Goal: Information Seeking & Learning: Learn about a topic

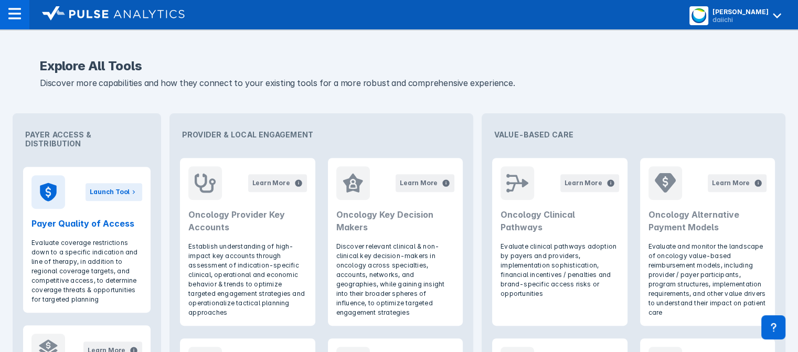
scroll to position [365, 0]
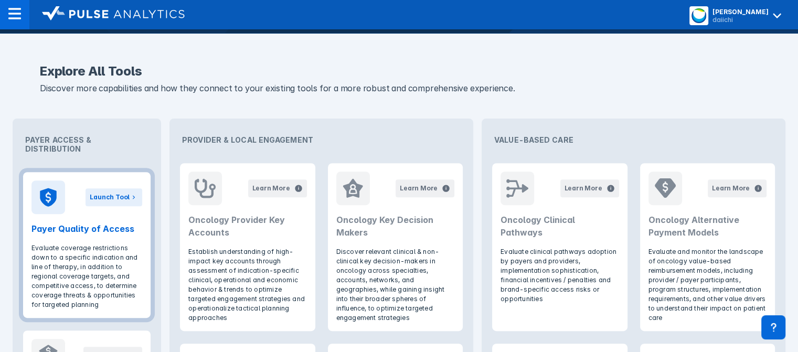
click at [86, 222] on h2 "Payer Quality of Access" at bounding box center [86, 228] width 111 height 13
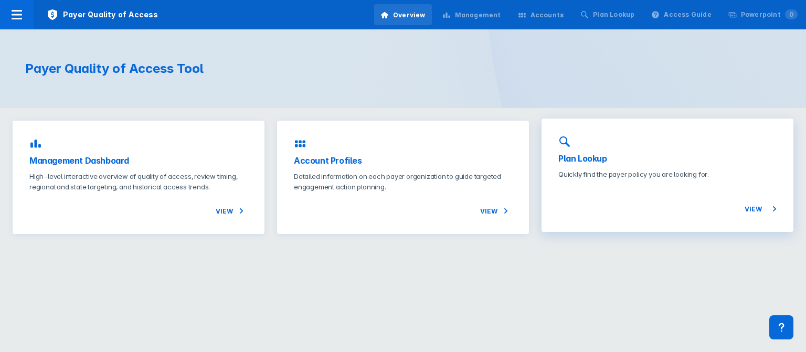
click at [580, 159] on h3 "Plan Lookup" at bounding box center [667, 158] width 218 height 13
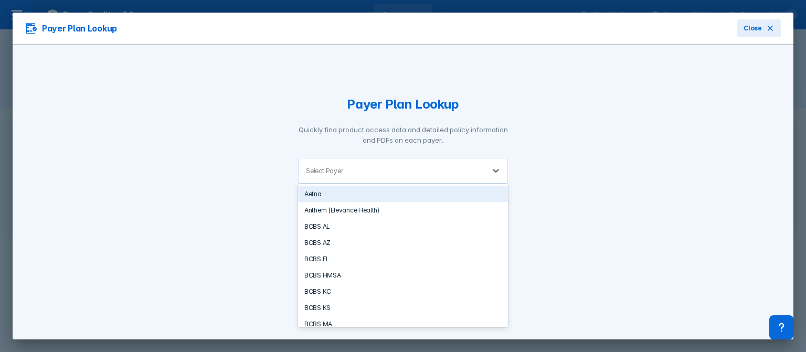
click at [413, 174] on div at bounding box center [411, 171] width 132 height 10
click at [398, 189] on div "Aetna" at bounding box center [403, 194] width 210 height 16
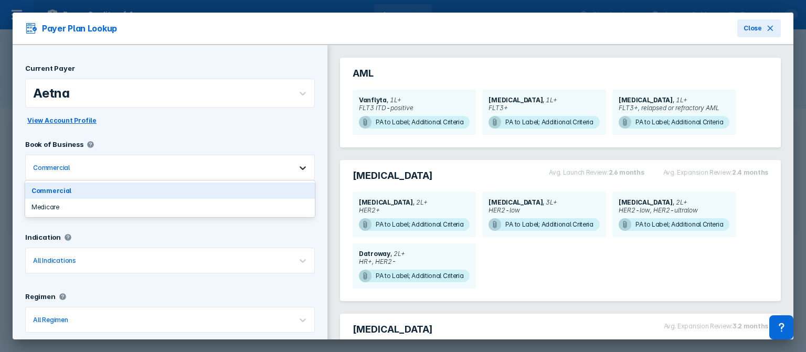
click at [293, 172] on div at bounding box center [302, 167] width 23 height 23
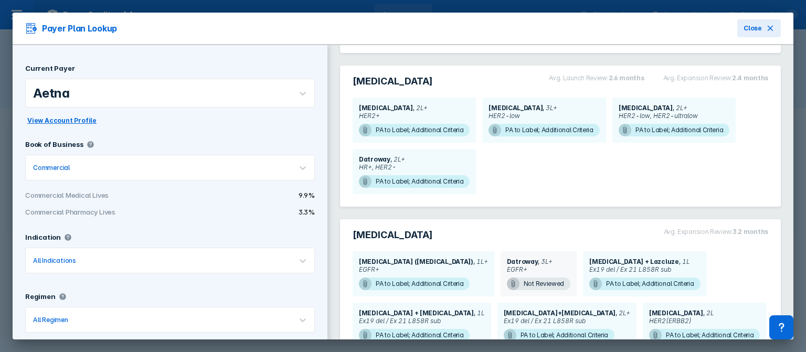
scroll to position [116, 0]
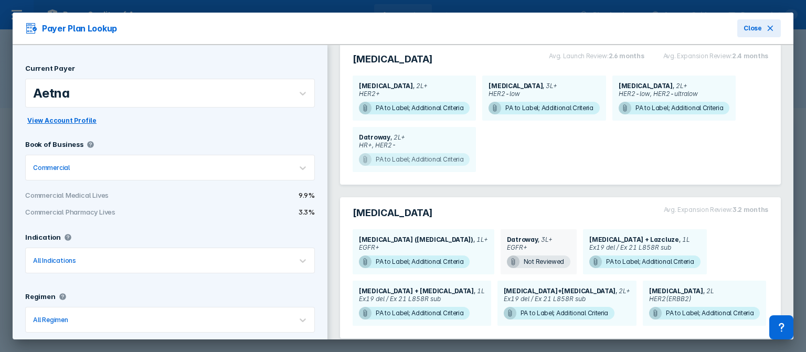
click at [396, 161] on span "PA to Label; Additional Criteria" at bounding box center [414, 159] width 111 height 13
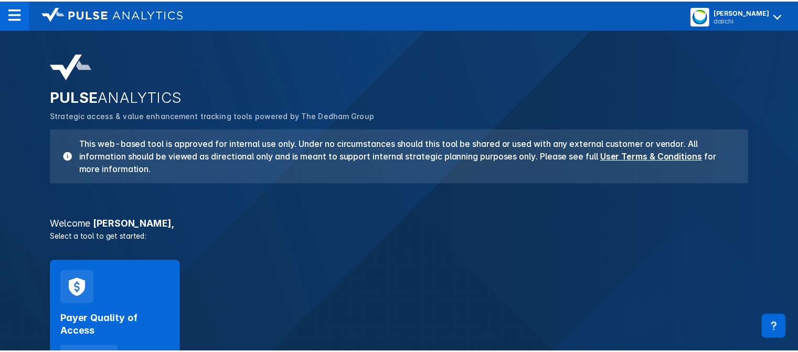
scroll to position [365, 0]
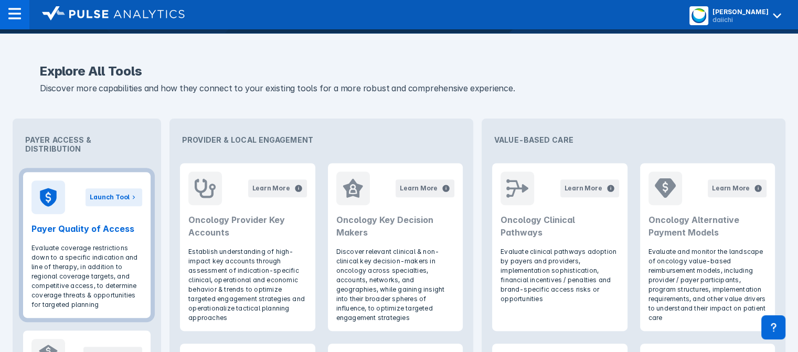
click at [92, 222] on h2 "Payer Quality of Access" at bounding box center [86, 228] width 111 height 13
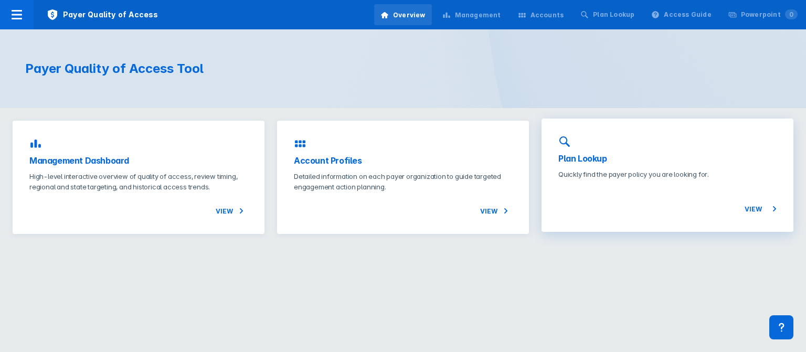
click at [575, 161] on h3 "Plan Lookup" at bounding box center [667, 158] width 218 height 13
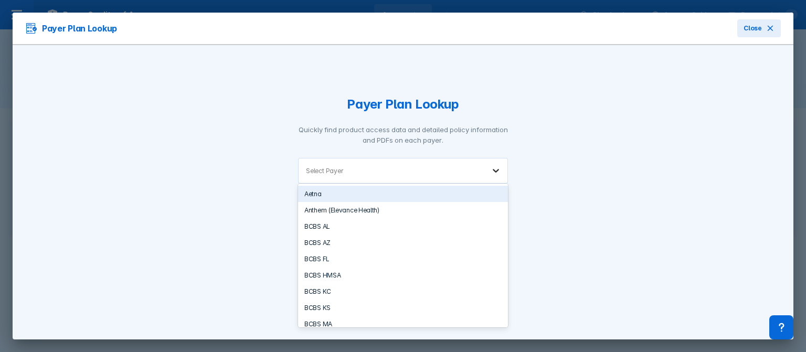
click at [493, 173] on icon at bounding box center [496, 170] width 10 height 10
click at [411, 196] on div "Aetna" at bounding box center [403, 194] width 210 height 16
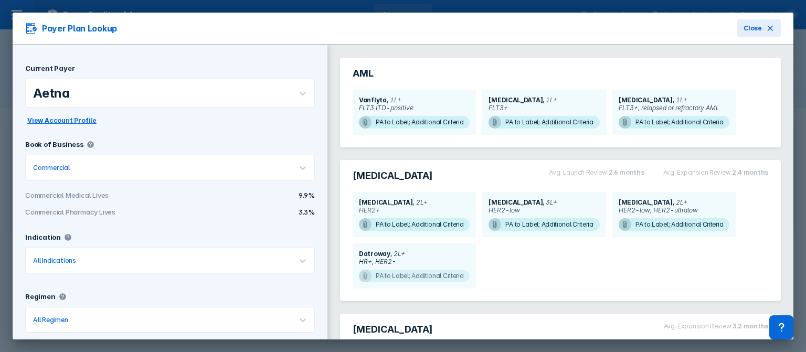
click at [443, 276] on span "PA to Label; Additional Criteria" at bounding box center [414, 276] width 111 height 13
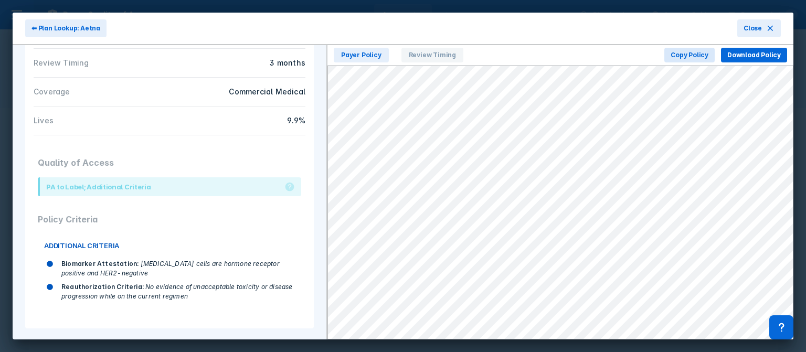
scroll to position [186, 0]
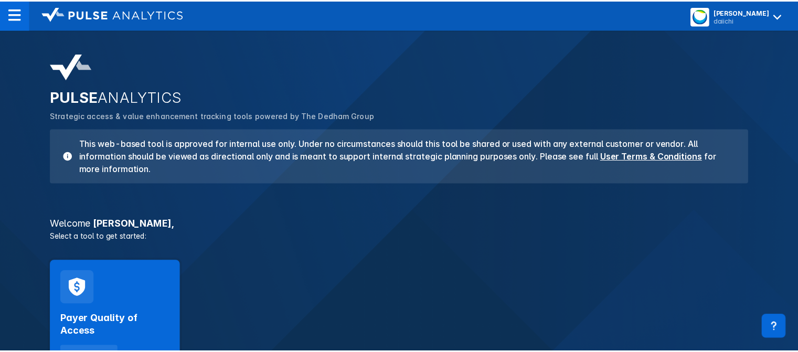
scroll to position [365, 0]
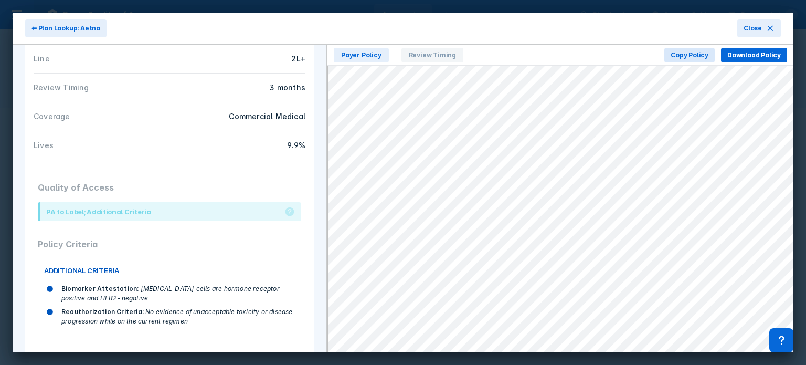
scroll to position [173, 0]
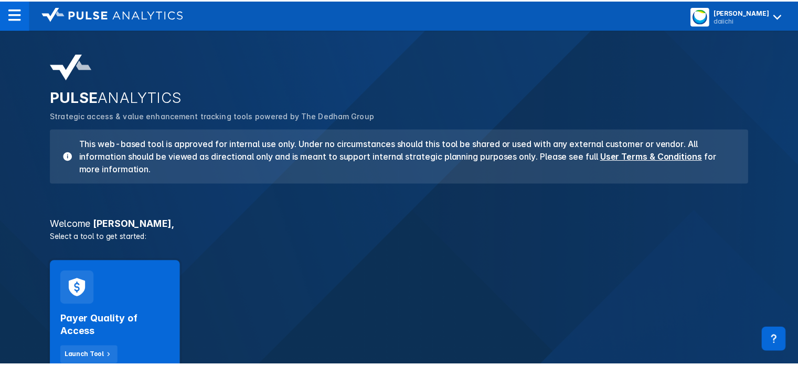
scroll to position [365, 0]
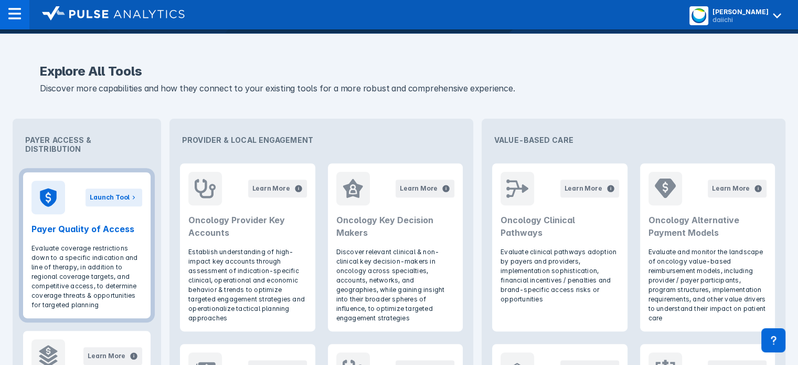
click at [67, 211] on header "Launch Tool Payer Quality of Access" at bounding box center [86, 207] width 127 height 71
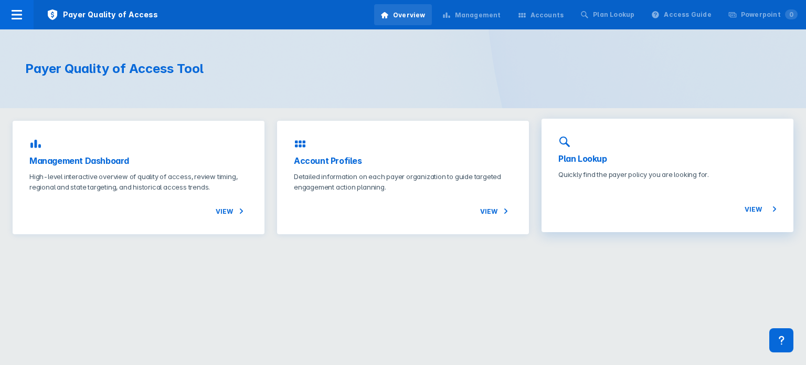
click at [590, 161] on h3 "Plan Lookup" at bounding box center [667, 158] width 218 height 13
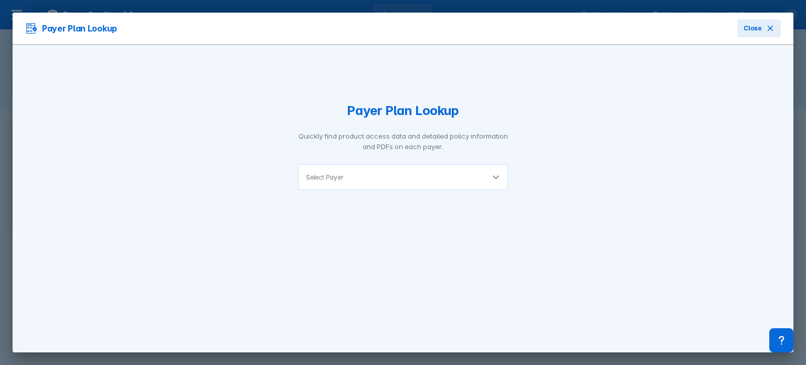
click at [498, 178] on icon at bounding box center [496, 177] width 10 height 10
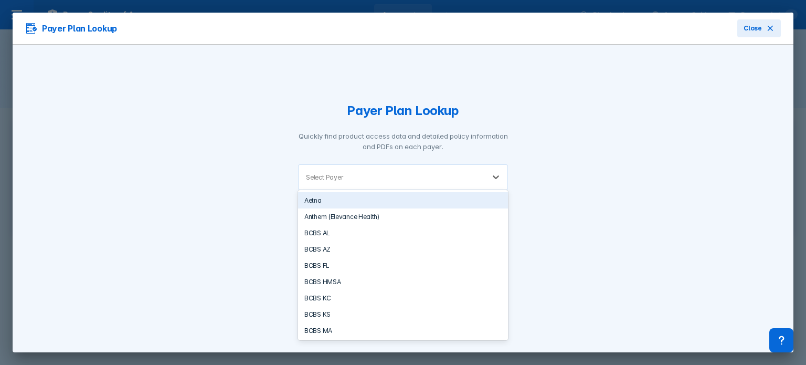
click at [409, 201] on div "Aetna" at bounding box center [403, 200] width 210 height 16
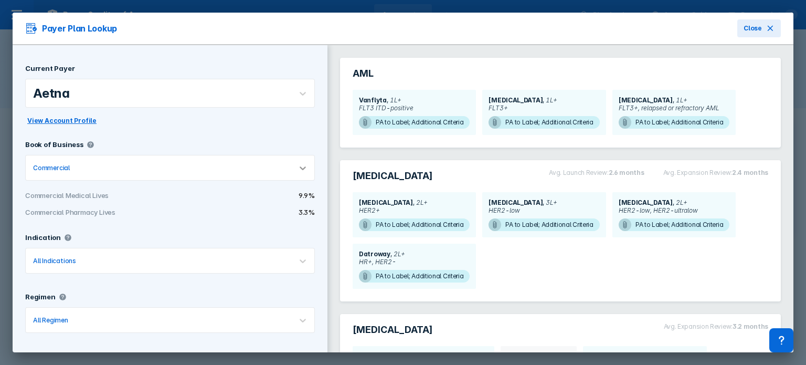
click at [298, 166] on icon at bounding box center [302, 168] width 10 height 10
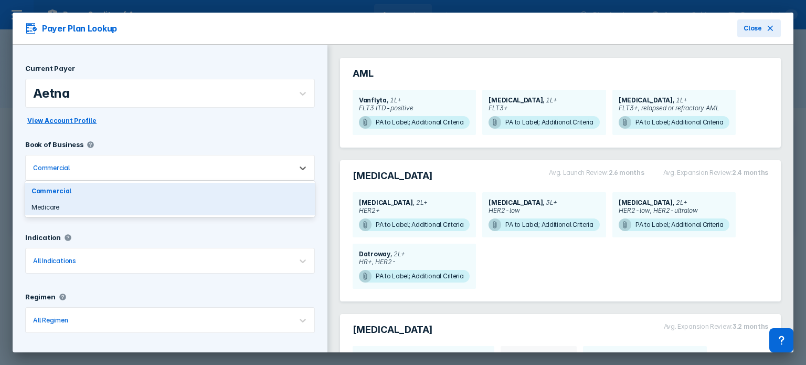
click at [276, 205] on div "Medicare" at bounding box center [170, 207] width 290 height 16
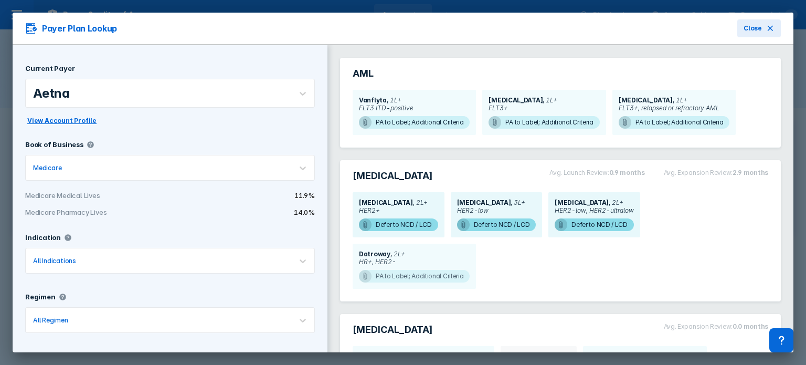
click at [423, 273] on span "PA to Label; Additional Criteria" at bounding box center [414, 276] width 111 height 13
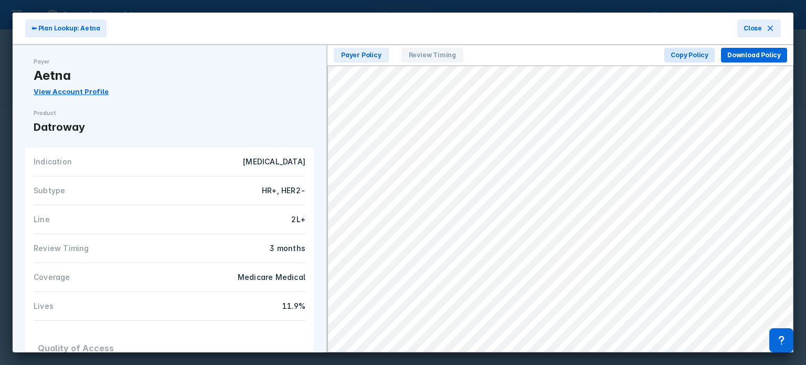
click at [297, 140] on div "Payer Aetna View Account Profile Product Datroway Indication Breast Cancer Subt…" at bounding box center [170, 198] width 314 height 307
click at [51, 29] on span "⬅ Plan Lookup: Aetna" at bounding box center [65, 28] width 69 height 9
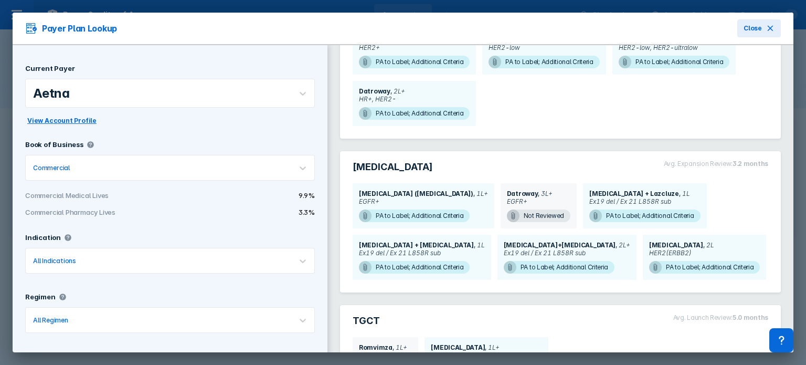
scroll to position [164, 0]
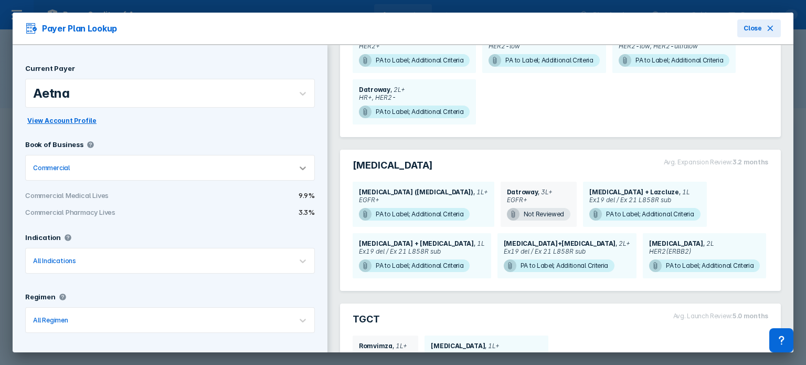
click at [300, 166] on icon at bounding box center [303, 168] width 6 height 4
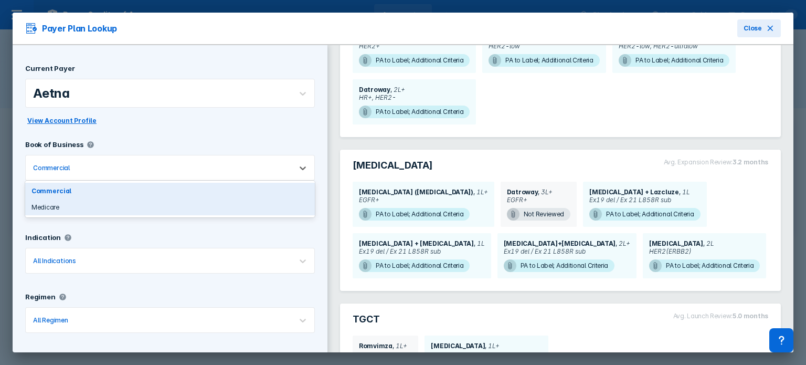
click at [269, 204] on div "Medicare" at bounding box center [170, 207] width 290 height 16
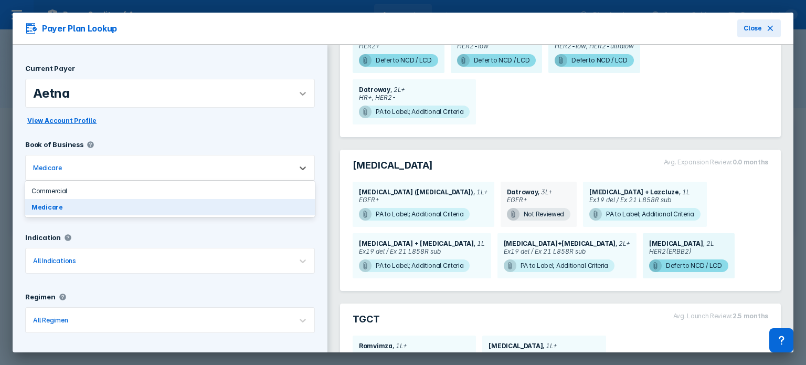
click at [291, 99] on div at bounding box center [302, 93] width 23 height 23
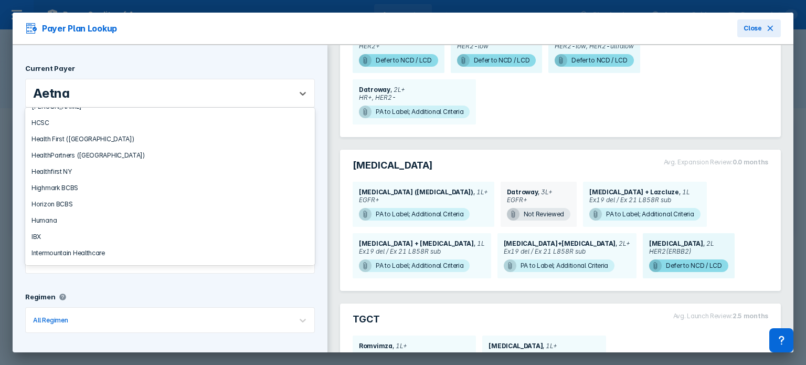
scroll to position [493, 0]
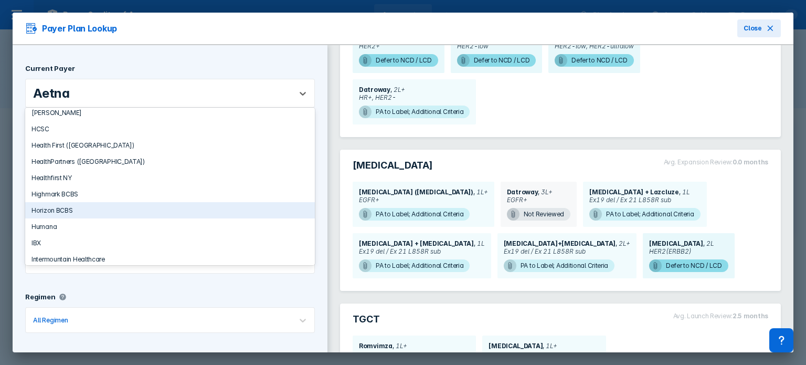
click at [174, 217] on div "Horizon BCBS" at bounding box center [170, 210] width 290 height 16
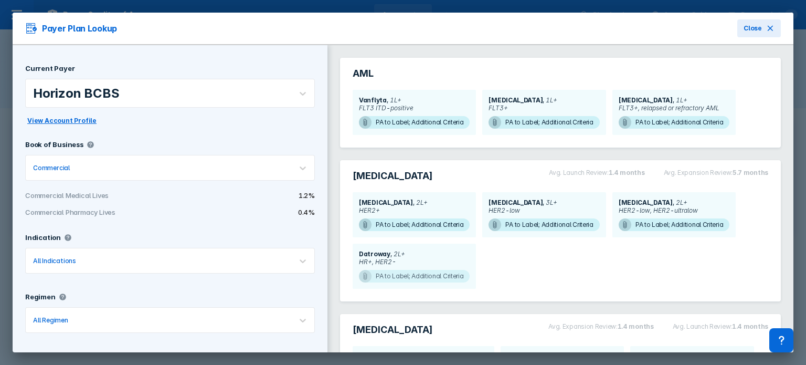
click at [420, 278] on span "PA to Label; Additional Criteria" at bounding box center [414, 276] width 111 height 13
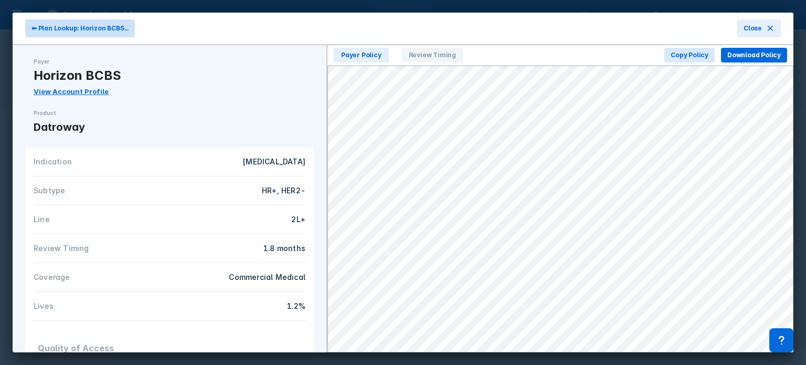
click at [82, 25] on span "⬅ Plan Lookup: Horizon BCBS..." at bounding box center [79, 28] width 97 height 9
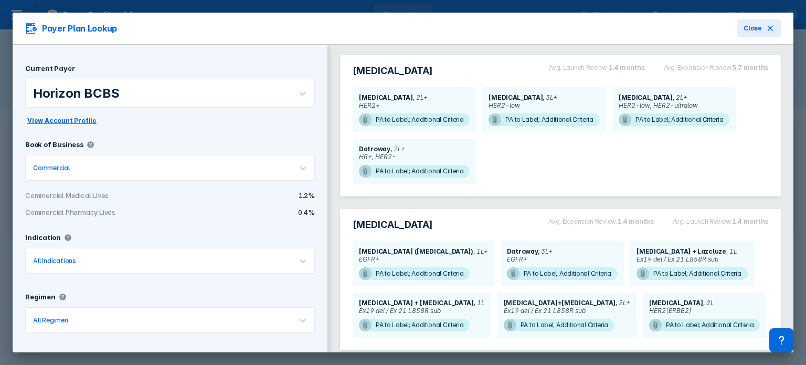
scroll to position [158, 0]
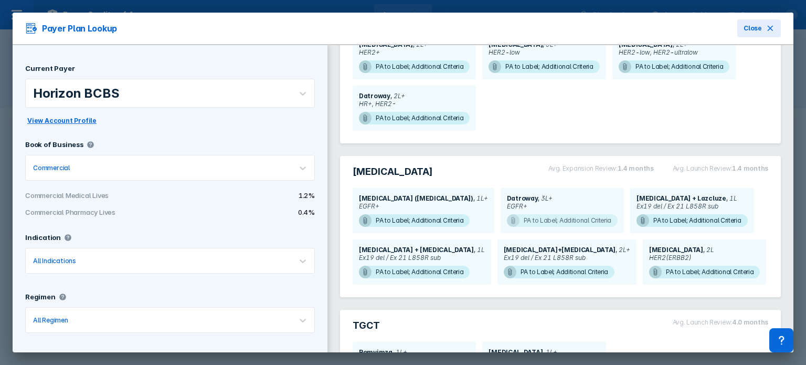
click at [546, 221] on span "PA to Label; Additional Criteria" at bounding box center [562, 220] width 111 height 13
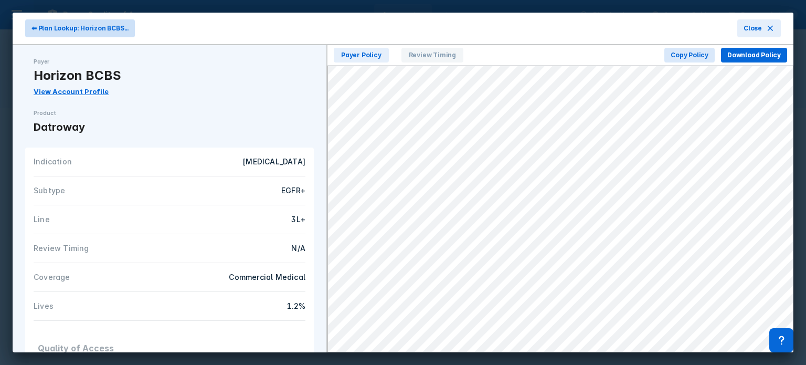
click at [109, 29] on span "⬅ Plan Lookup: Horizon BCBS..." at bounding box center [79, 28] width 97 height 9
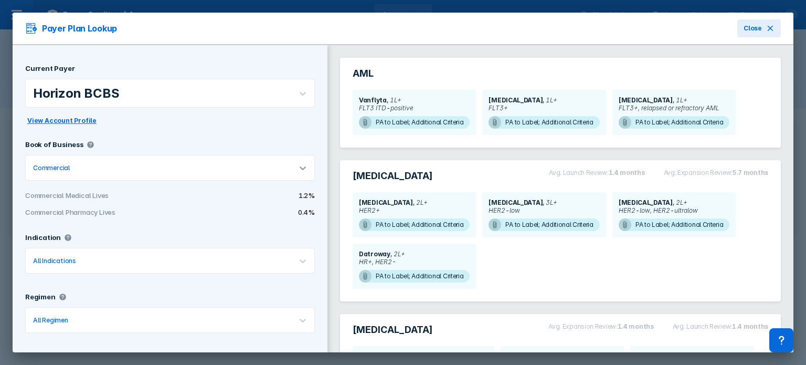
click at [297, 169] on icon at bounding box center [302, 168] width 10 height 10
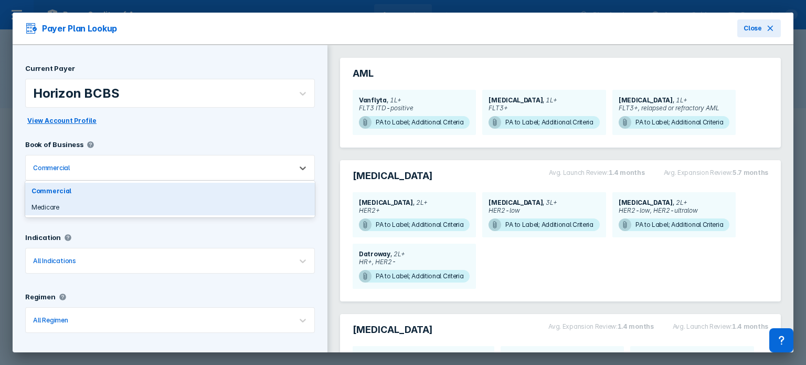
click at [278, 204] on div "Medicare" at bounding box center [170, 207] width 290 height 16
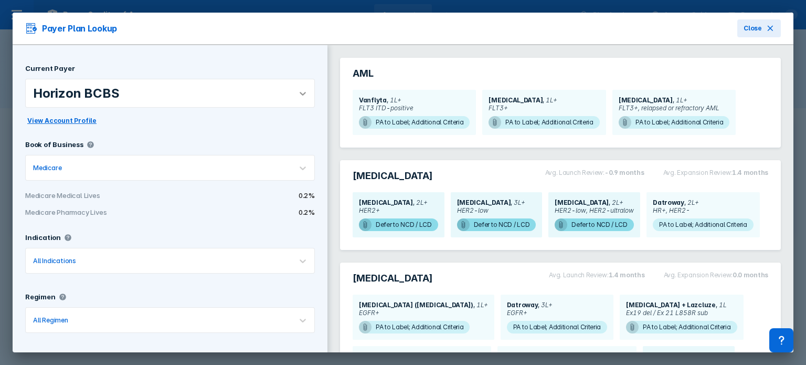
click at [297, 90] on icon at bounding box center [302, 93] width 10 height 10
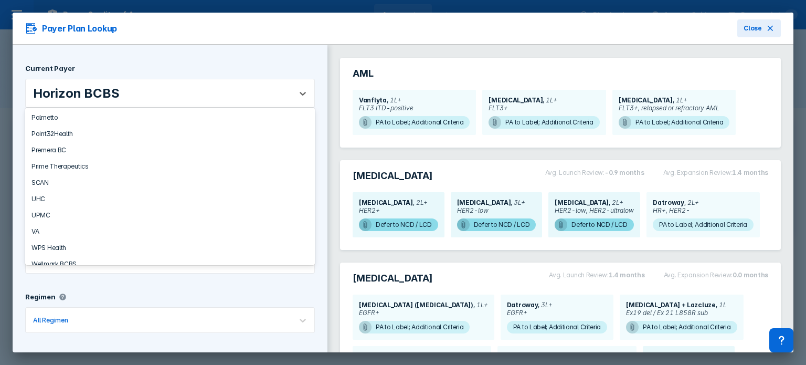
scroll to position [861, 0]
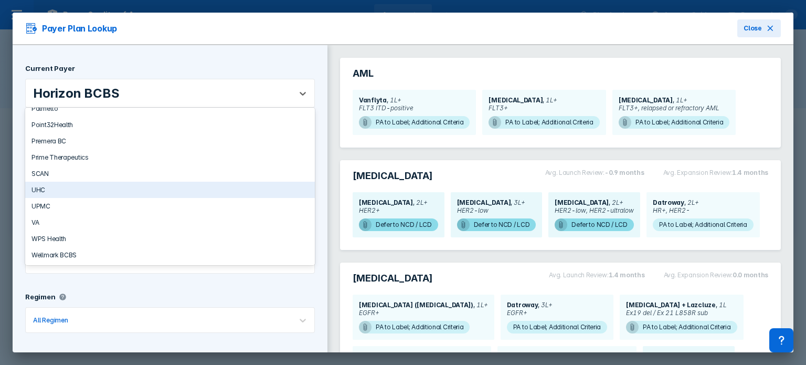
click at [138, 192] on div "UHC" at bounding box center [170, 190] width 290 height 16
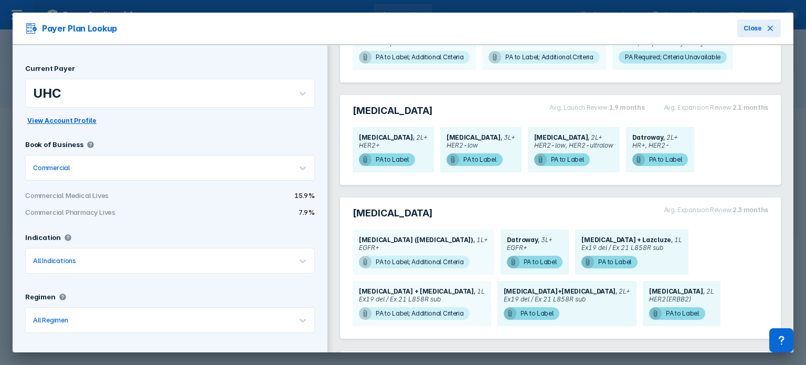
scroll to position [78, 0]
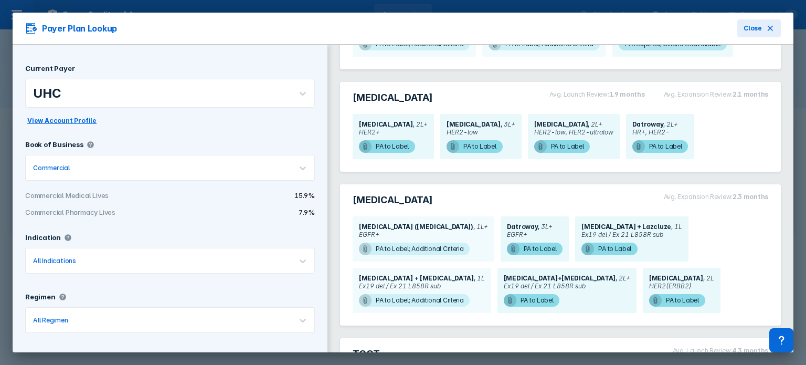
click at [776, 243] on div "AML Vanflyta 1L+ FLT3 ITD-positive PA to Label; Additional Criteria Rydapt 1L+ …" at bounding box center [560, 251] width 466 height 568
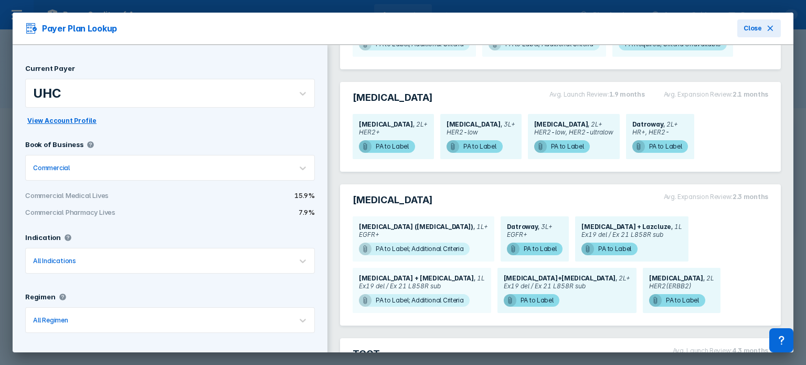
click at [776, 243] on div "AML Vanflyta 1L+ FLT3 ITD-positive PA to Label; Additional Criteria Rydapt 1L+ …" at bounding box center [560, 251] width 466 height 568
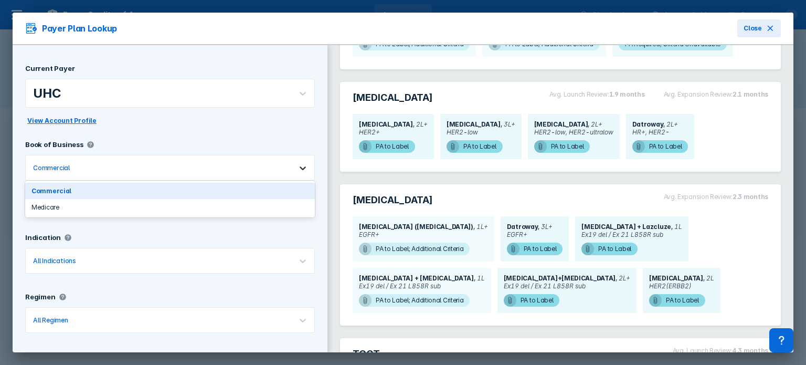
click at [299, 168] on icon at bounding box center [302, 168] width 10 height 10
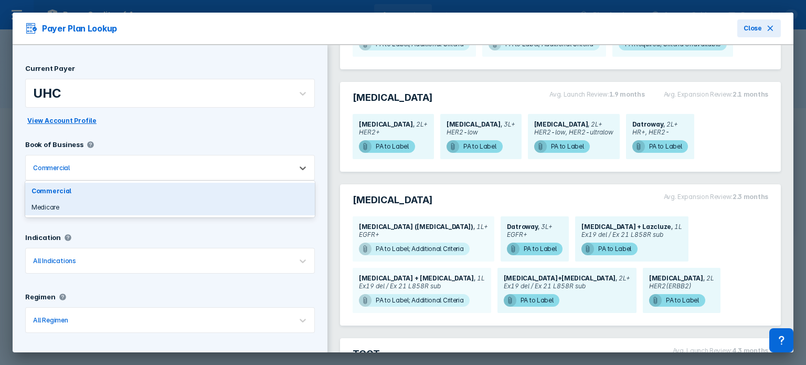
click at [265, 209] on div "Medicare" at bounding box center [170, 207] width 290 height 16
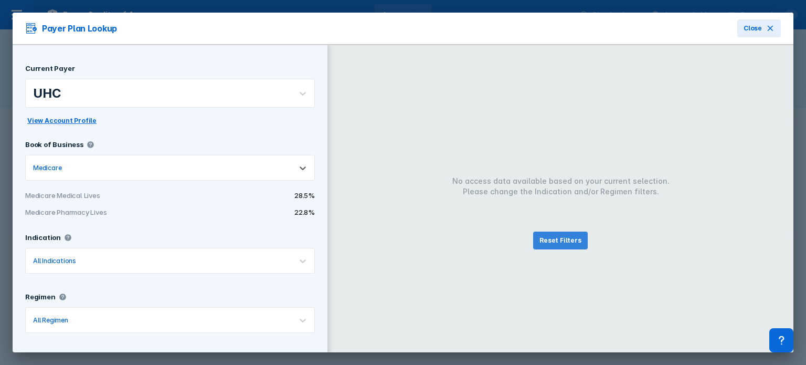
click at [543, 239] on span "Reset Filters" at bounding box center [559, 240] width 41 height 9
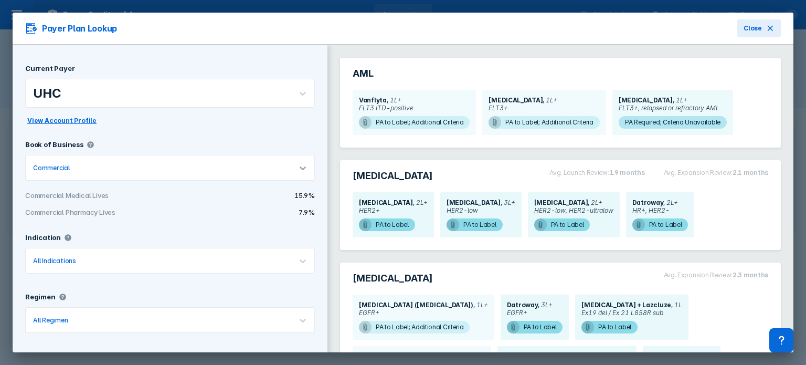
click at [291, 170] on div at bounding box center [302, 167] width 23 height 23
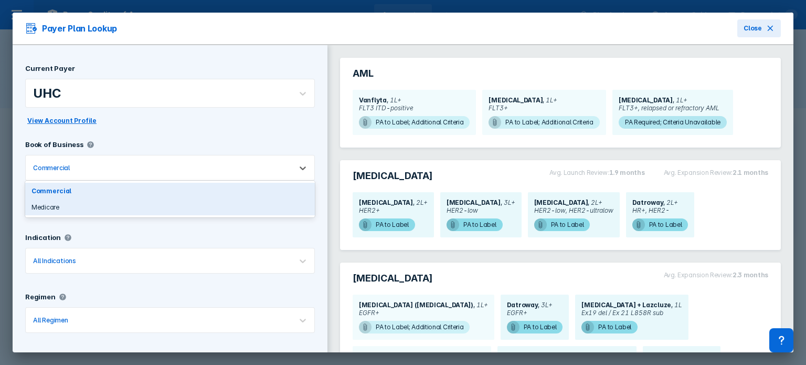
click at [245, 207] on div "Medicare" at bounding box center [170, 207] width 290 height 16
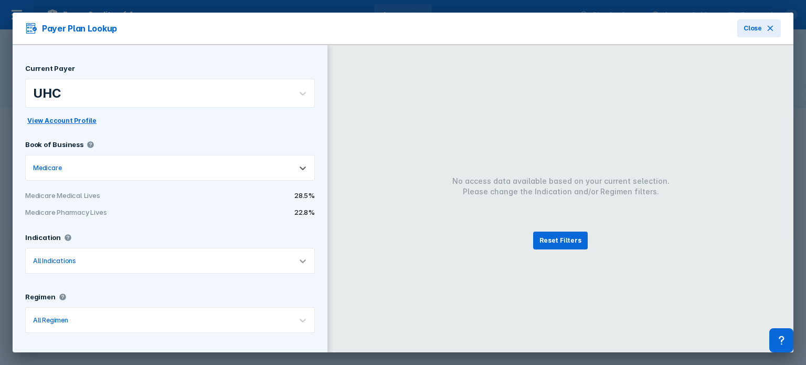
click at [300, 261] on icon at bounding box center [303, 261] width 6 height 4
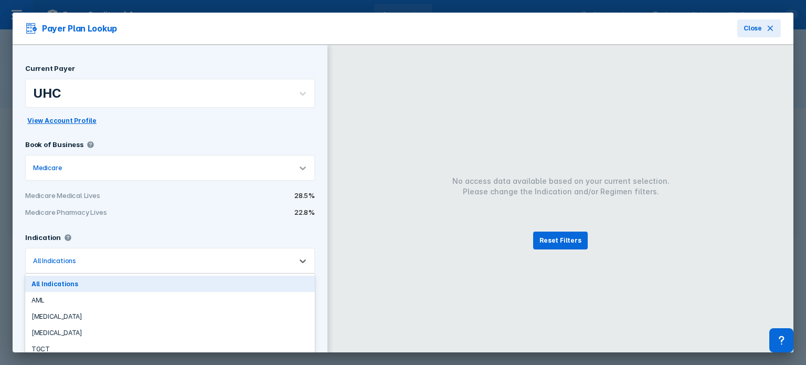
click at [297, 163] on icon at bounding box center [302, 168] width 10 height 10
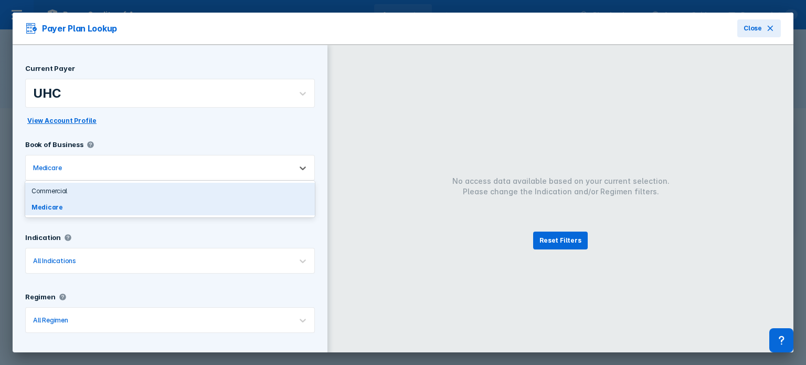
click at [259, 186] on div "Commercial" at bounding box center [170, 191] width 290 height 16
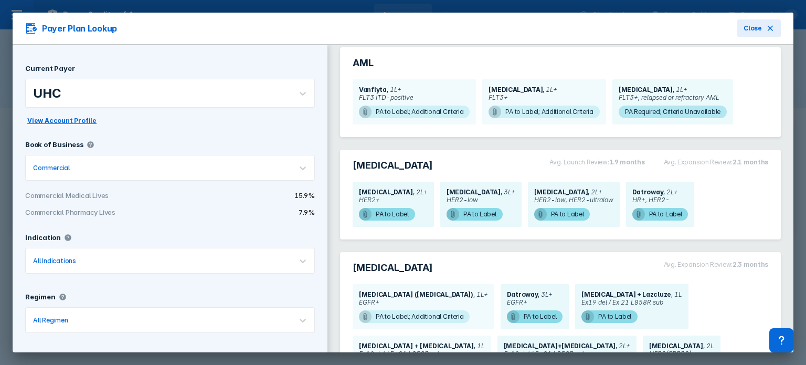
scroll to position [9, 0]
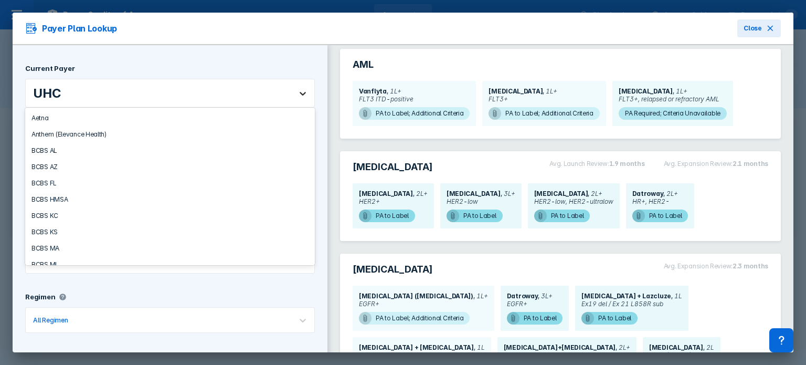
click at [291, 103] on div at bounding box center [302, 93] width 23 height 23
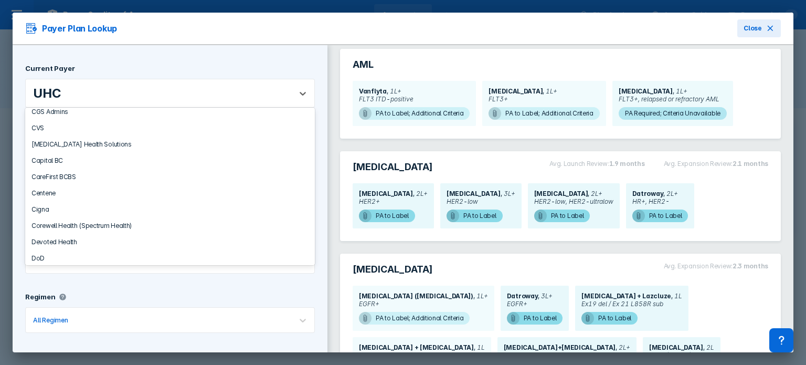
scroll to position [270, 0]
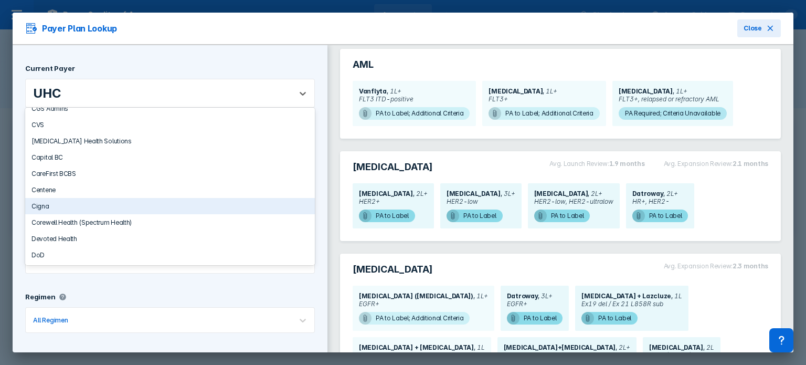
click at [208, 205] on div "Cigna" at bounding box center [170, 206] width 290 height 16
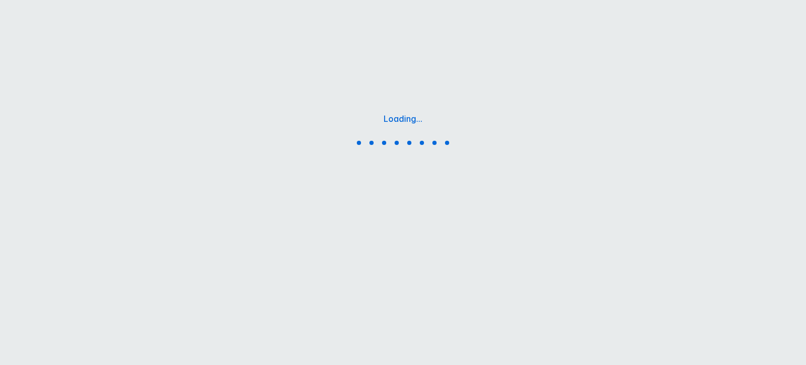
click at [614, 121] on div "Loading..." at bounding box center [403, 131] width 806 height 262
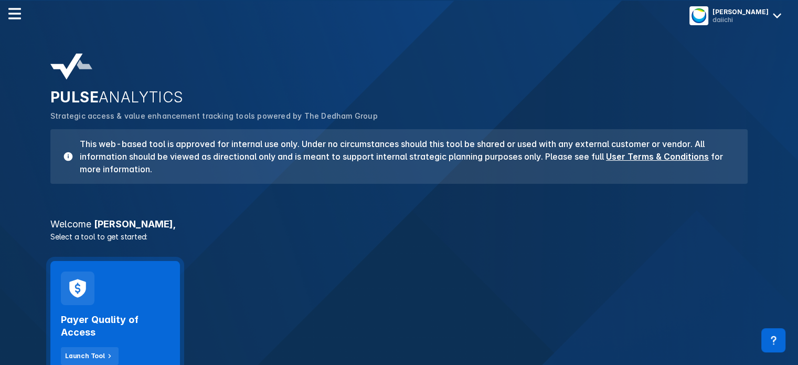
click at [101, 335] on h2 "Payer Quality of Access" at bounding box center [115, 325] width 109 height 25
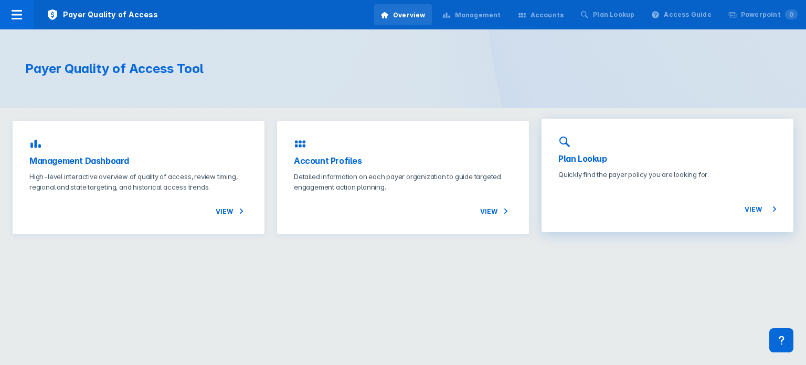
click at [596, 161] on h3 "Plan Lookup" at bounding box center [667, 158] width 218 height 13
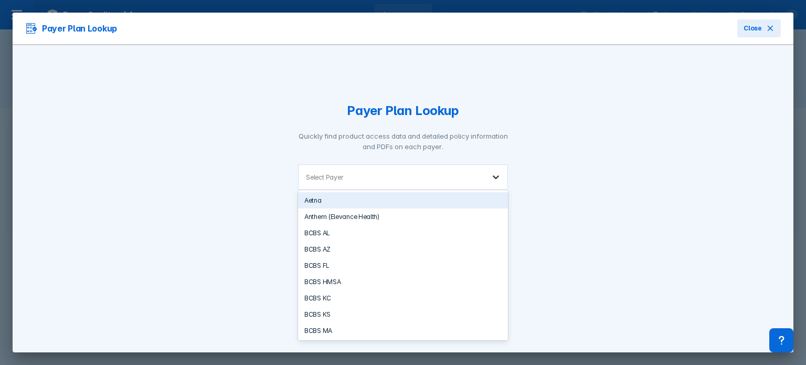
click at [496, 174] on icon at bounding box center [496, 177] width 10 height 10
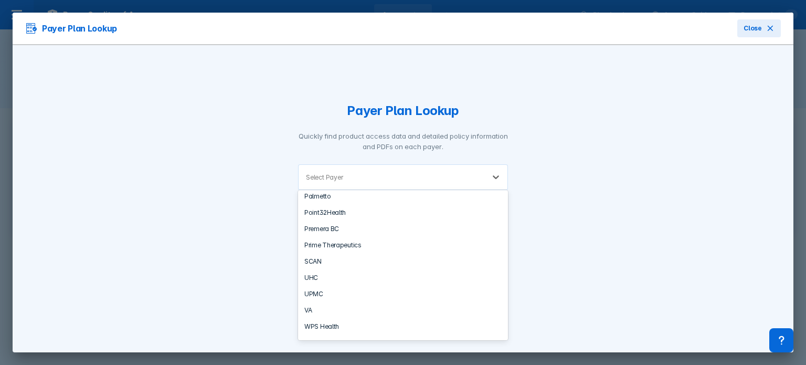
scroll to position [863, 0]
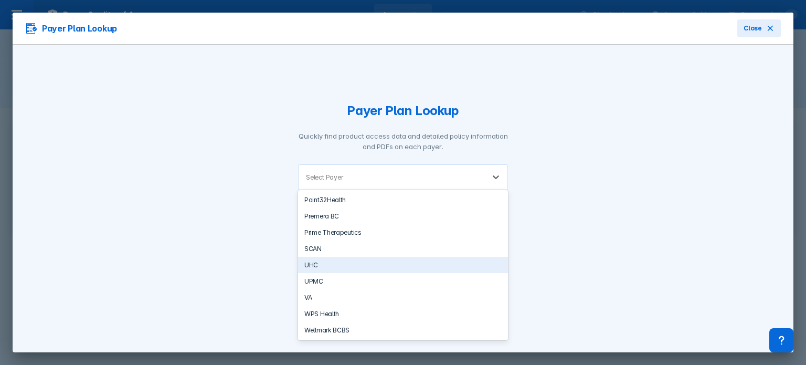
click at [390, 267] on div "UHC" at bounding box center [403, 265] width 210 height 16
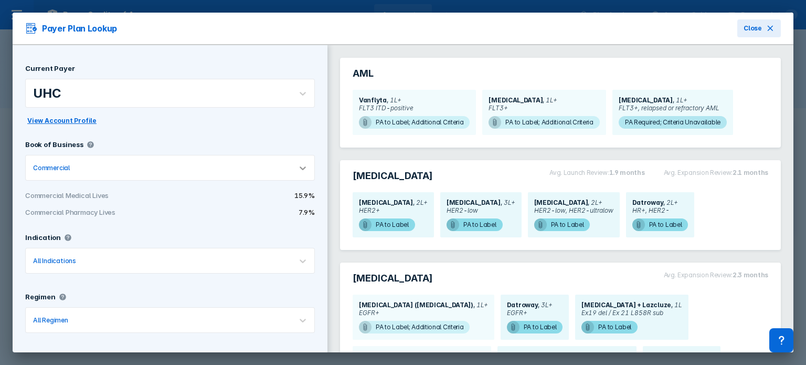
click at [295, 173] on div at bounding box center [302, 167] width 23 height 23
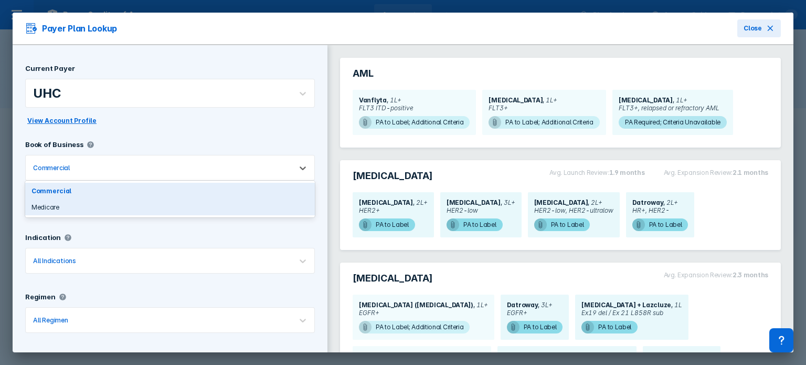
click at [263, 209] on div "Medicare" at bounding box center [170, 207] width 290 height 16
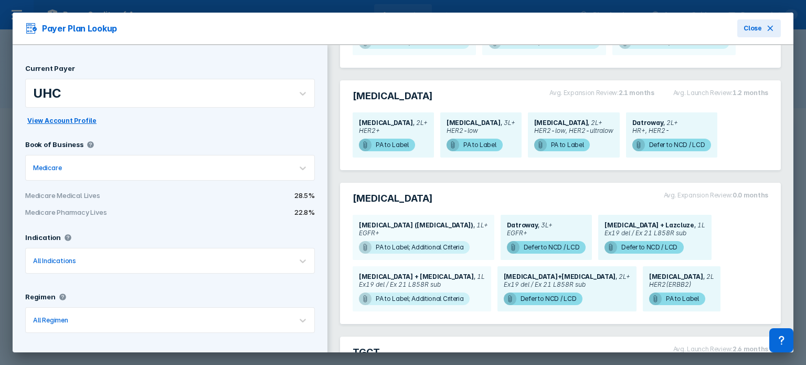
scroll to position [92, 0]
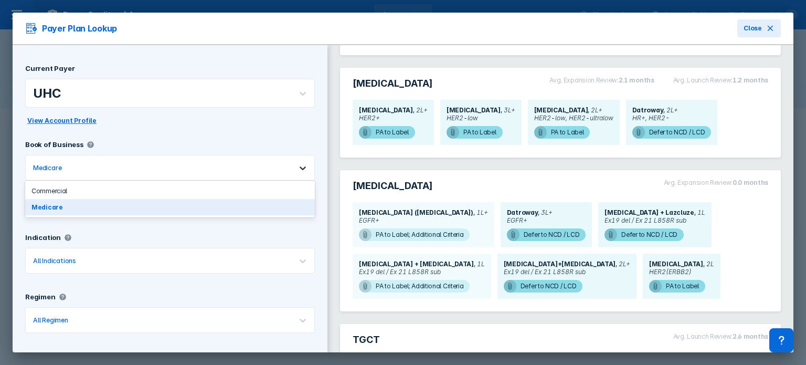
click at [297, 163] on icon at bounding box center [302, 168] width 10 height 10
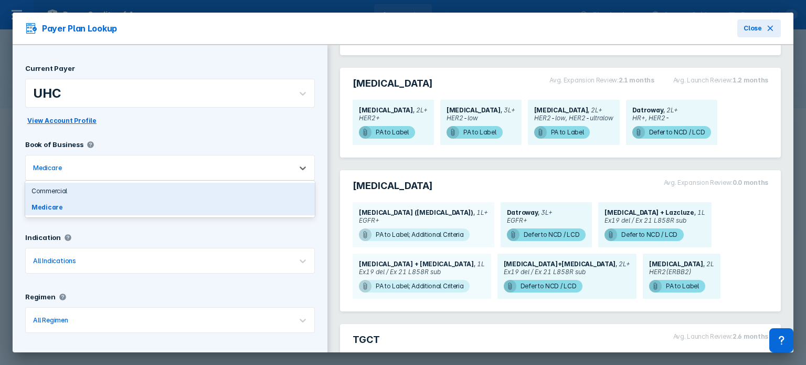
click at [296, 185] on div "Commercial" at bounding box center [170, 191] width 290 height 16
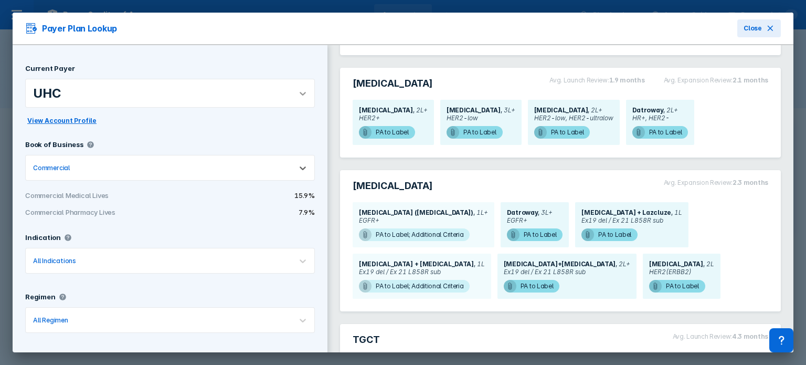
click at [300, 93] on icon at bounding box center [303, 94] width 6 height 4
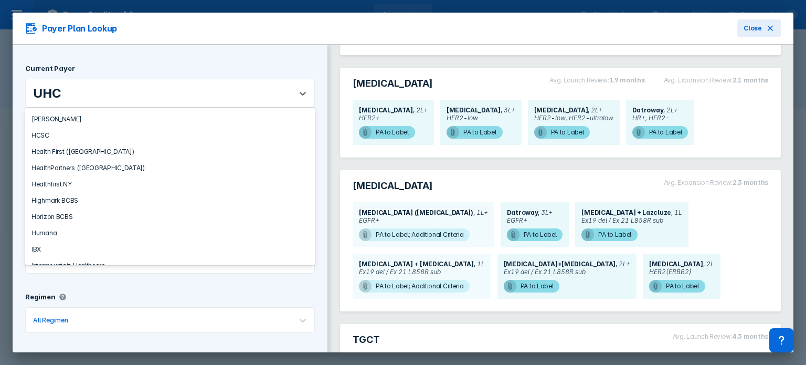
scroll to position [481, 0]
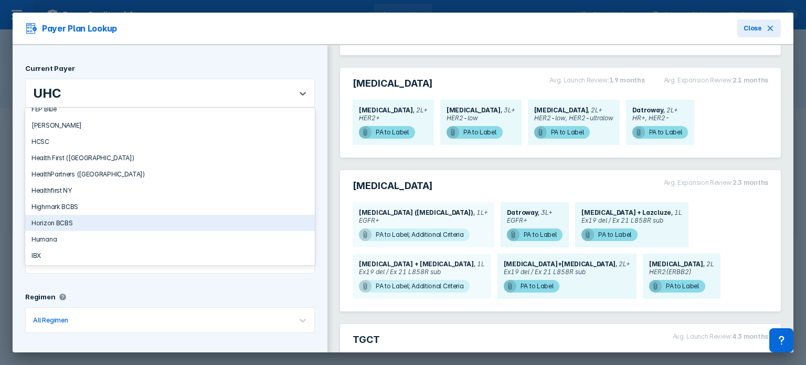
click at [218, 225] on div "Horizon BCBS" at bounding box center [170, 223] width 290 height 16
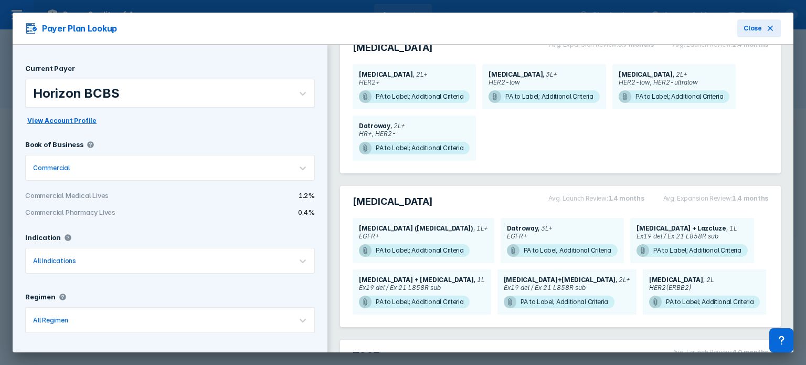
scroll to position [131, 0]
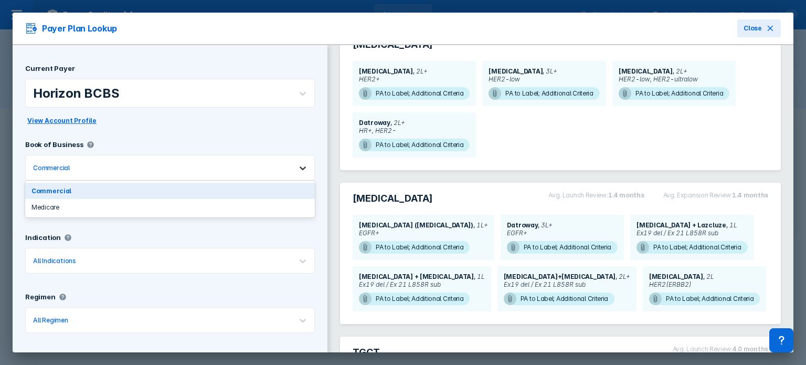
click at [297, 163] on icon at bounding box center [302, 168] width 10 height 10
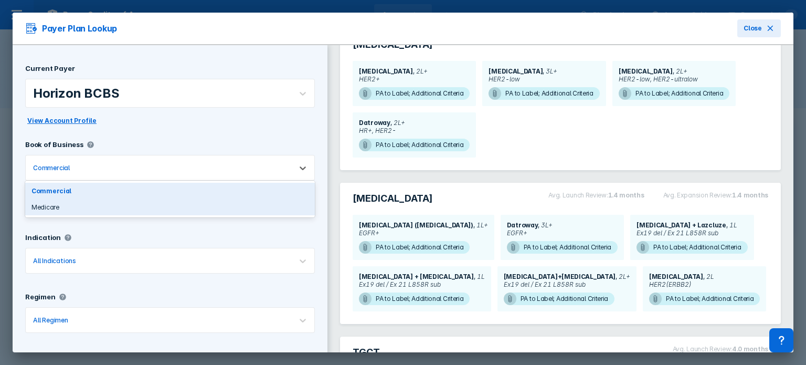
click at [282, 203] on div "Medicare" at bounding box center [170, 207] width 290 height 16
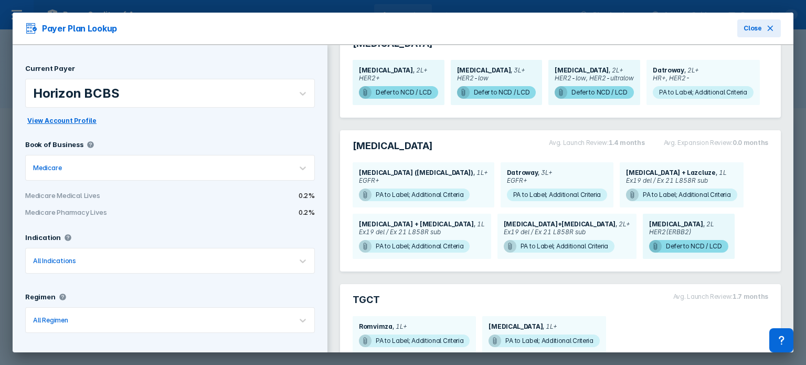
scroll to position [133, 0]
click at [297, 90] on icon at bounding box center [302, 93] width 10 height 10
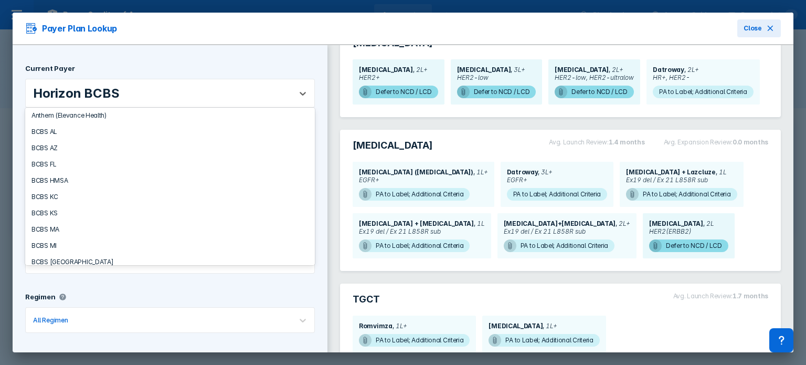
scroll to position [0, 0]
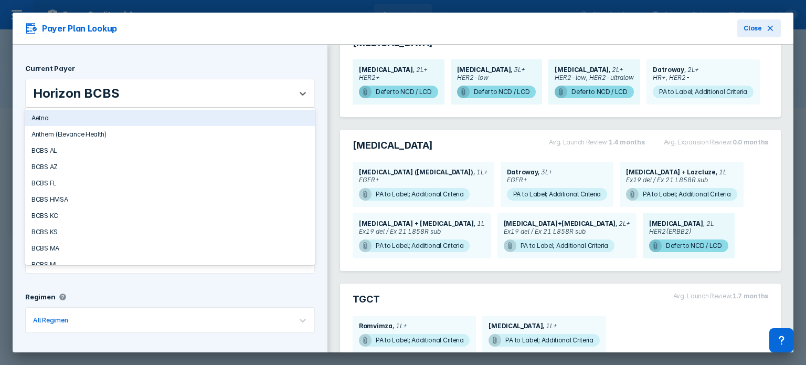
click at [283, 116] on div "Aetna" at bounding box center [170, 118] width 290 height 16
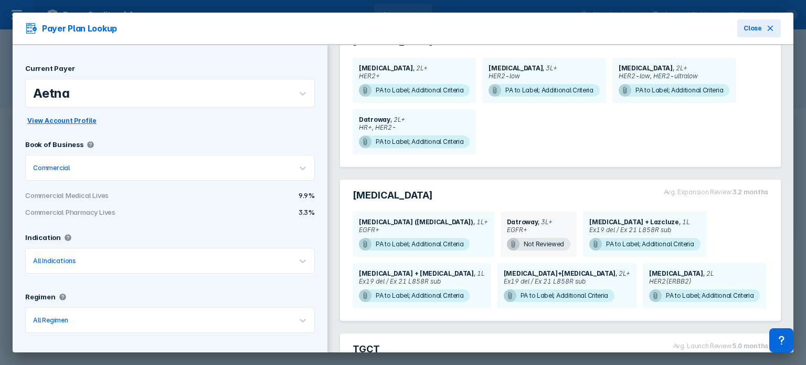
scroll to position [133, 0]
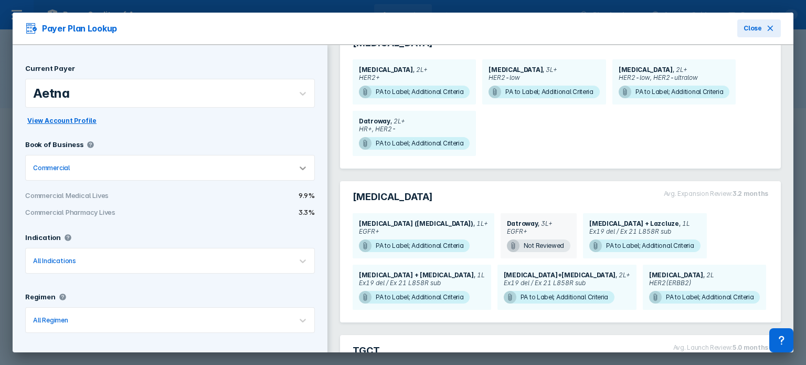
click at [291, 166] on div at bounding box center [302, 167] width 23 height 23
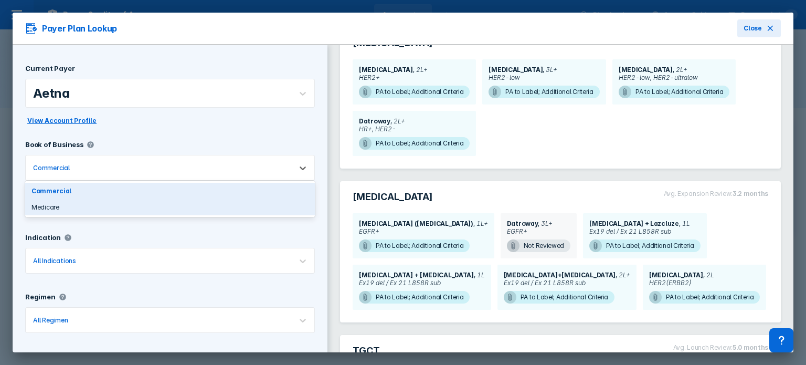
click at [267, 205] on div "Medicare" at bounding box center [170, 207] width 290 height 16
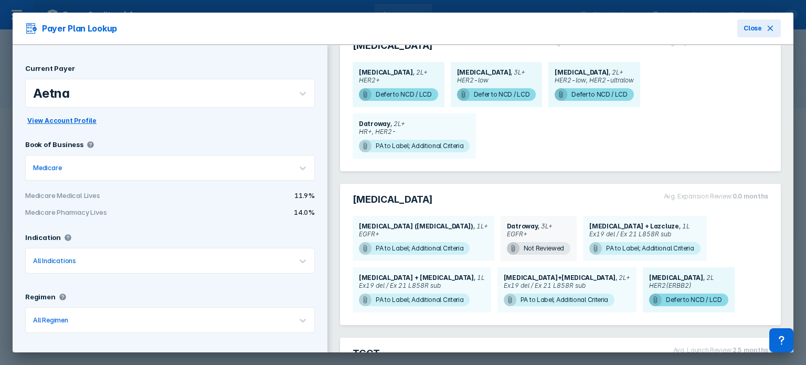
scroll to position [134, 0]
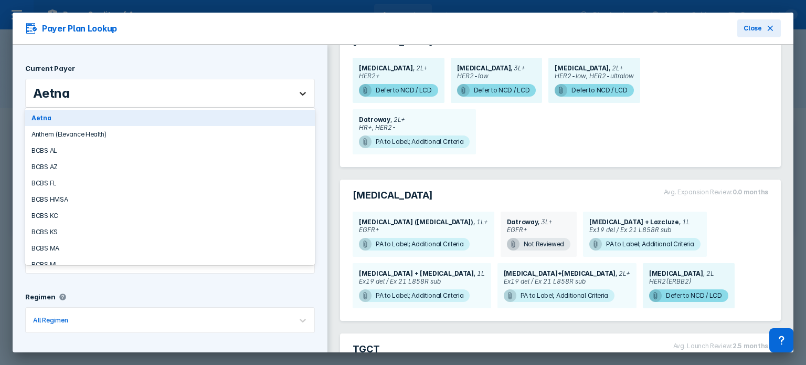
click at [295, 86] on div at bounding box center [302, 93] width 23 height 23
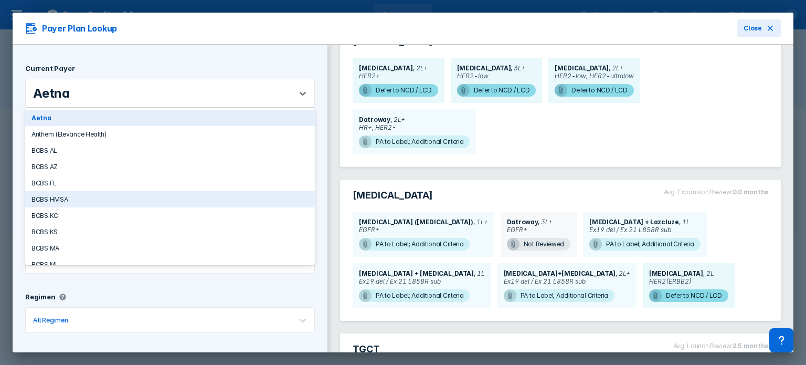
click at [298, 199] on div "BCBS HMSA" at bounding box center [170, 199] width 290 height 16
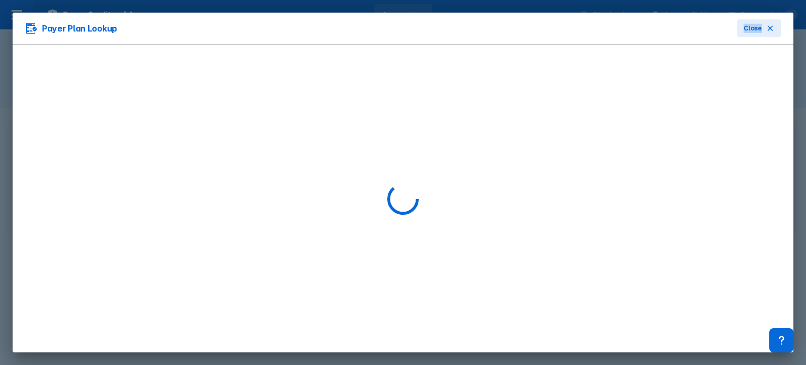
click at [298, 199] on div at bounding box center [403, 198] width 781 height 307
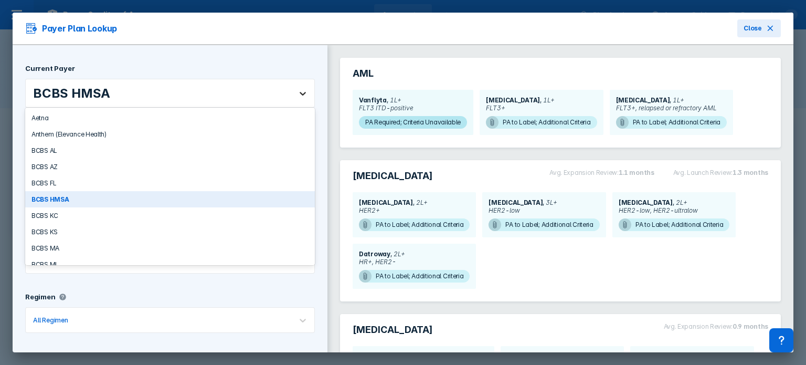
click at [297, 100] on div at bounding box center [302, 93] width 23 height 23
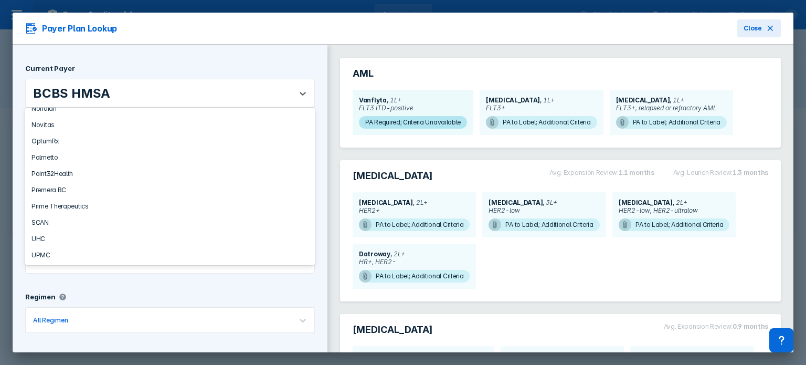
scroll to position [831, 0]
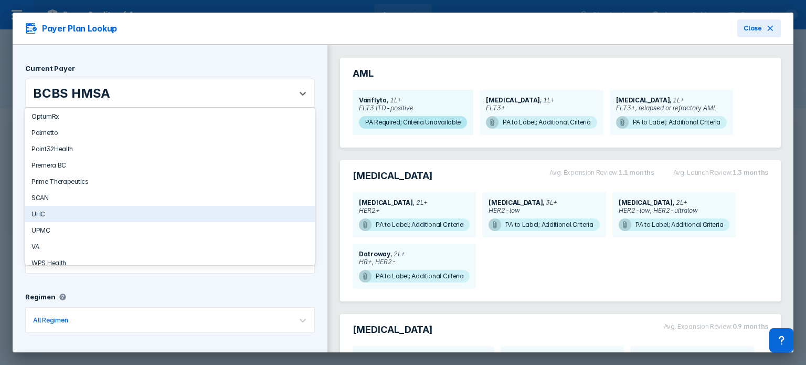
click at [252, 220] on div "UHC" at bounding box center [170, 214] width 290 height 16
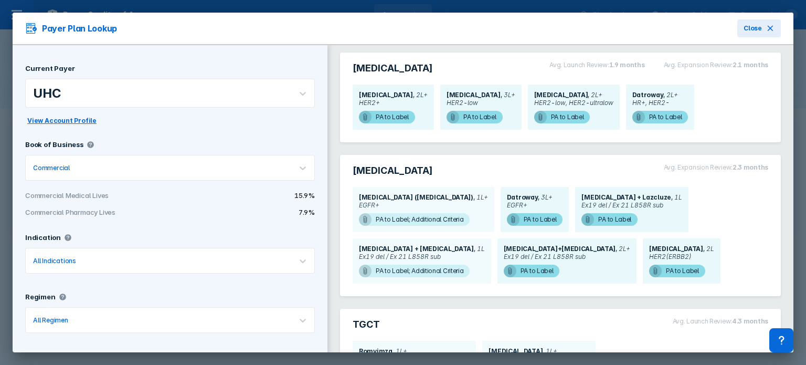
scroll to position [106, 0]
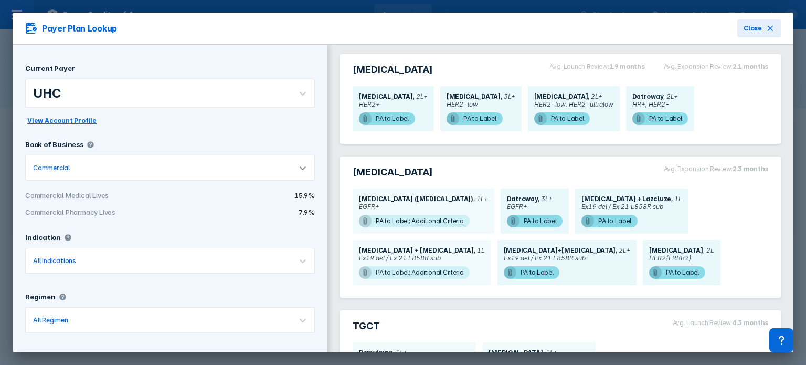
click at [294, 175] on div at bounding box center [302, 167] width 23 height 23
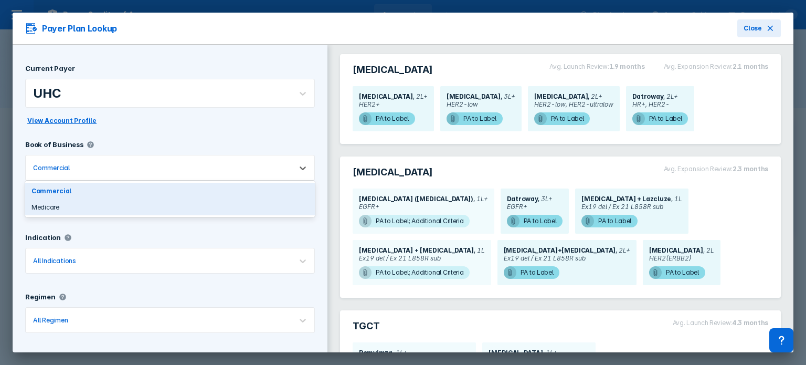
click at [292, 204] on div "Medicare" at bounding box center [170, 207] width 290 height 16
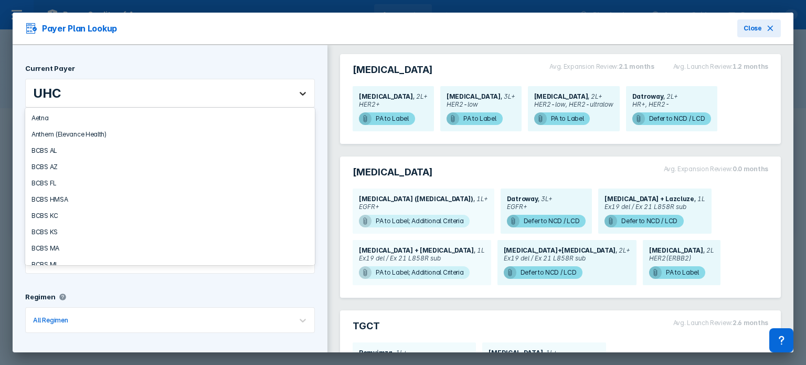
click at [297, 93] on icon at bounding box center [302, 93] width 10 height 10
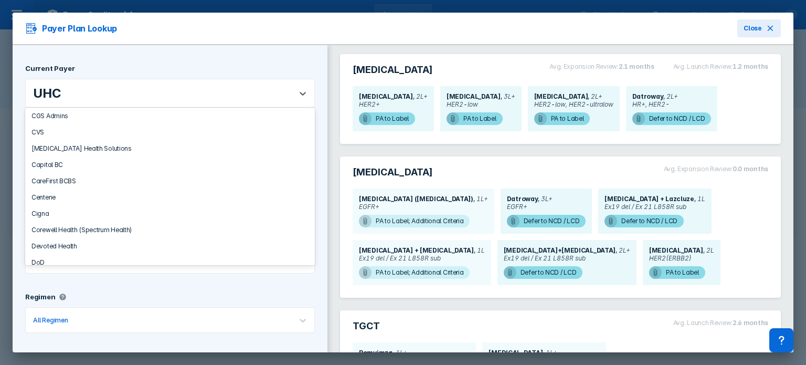
scroll to position [248, 0]
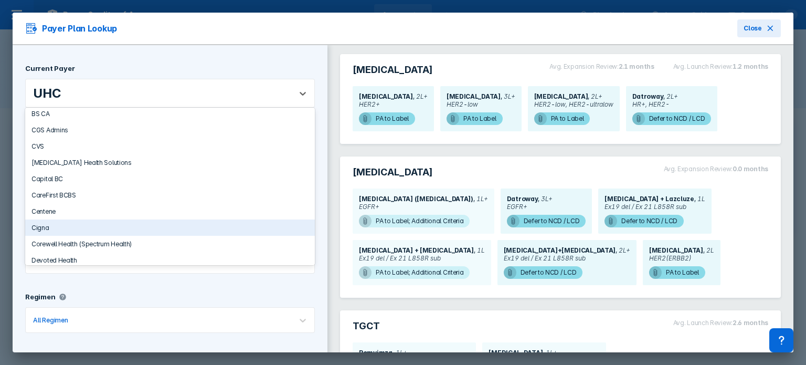
click at [204, 229] on div "Cigna" at bounding box center [170, 227] width 290 height 16
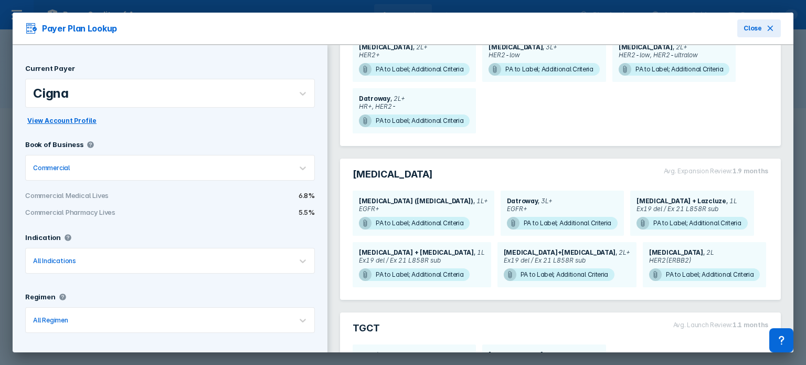
scroll to position [156, 0]
click at [298, 167] on icon at bounding box center [302, 168] width 10 height 10
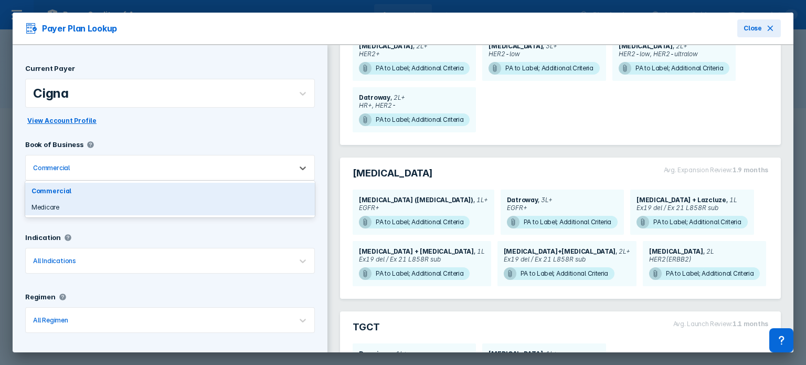
click at [275, 205] on div "Medicare" at bounding box center [170, 207] width 290 height 16
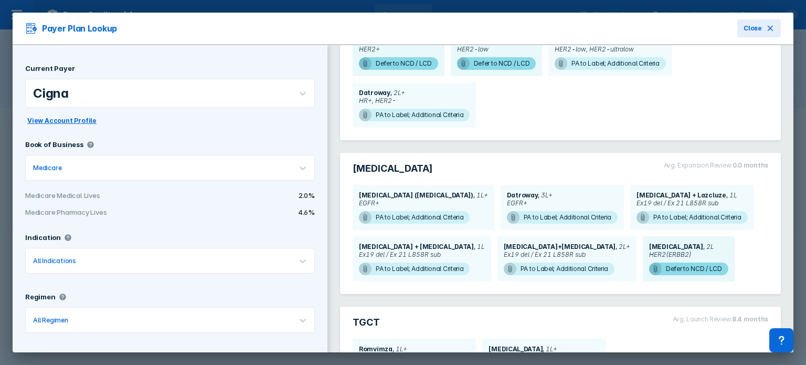
scroll to position [190, 0]
